Goal: Transaction & Acquisition: Purchase product/service

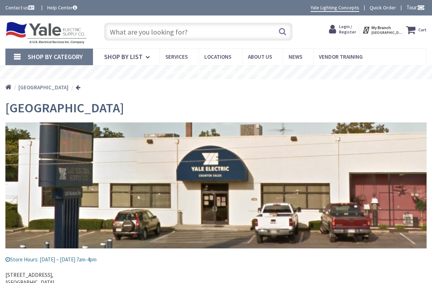
click at [194, 36] on input "text" at bounding box center [198, 32] width 189 height 18
click at [194, 31] on input "text" at bounding box center [198, 32] width 189 height 18
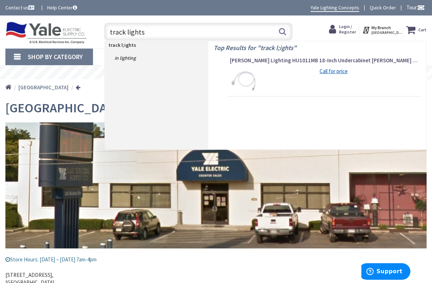
click at [195, 31] on input "track lights" at bounding box center [198, 32] width 189 height 18
type input "track lights"
click at [285, 30] on button "Search" at bounding box center [282, 31] width 9 height 16
